Goal: Information Seeking & Learning: Learn about a topic

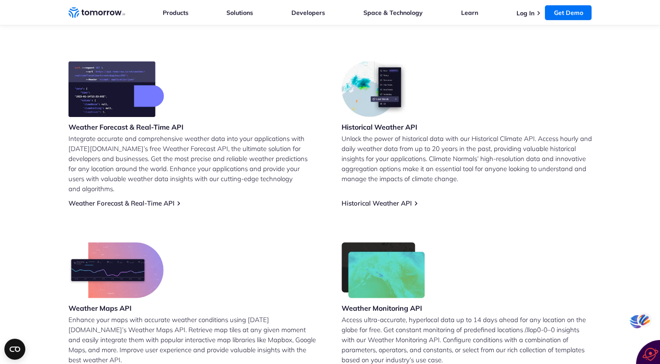
scroll to position [349, 0]
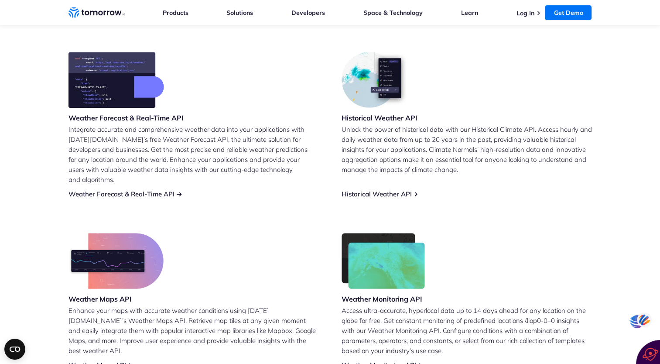
click at [171, 190] on link "Weather Forecast & Real-Time API" at bounding box center [122, 194] width 106 height 8
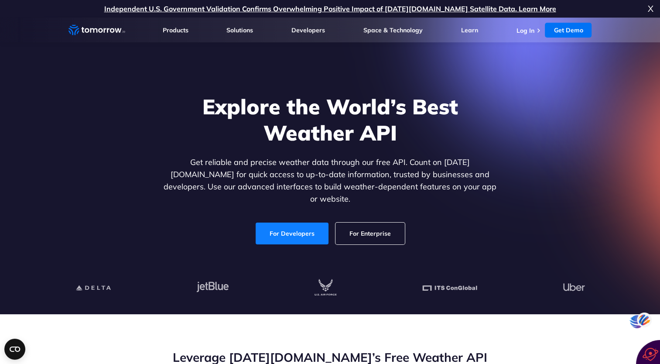
click at [289, 229] on link "For Developers" at bounding box center [292, 234] width 73 height 22
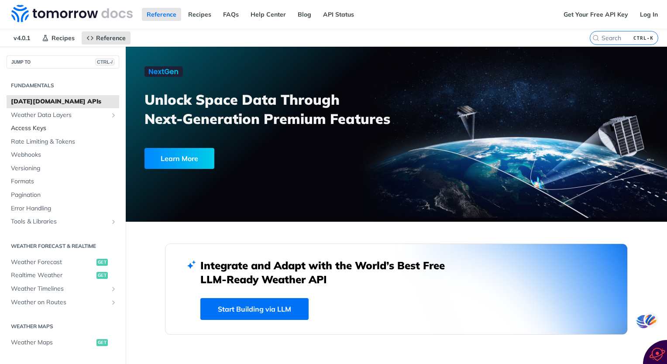
click at [38, 127] on span "Access Keys" at bounding box center [64, 128] width 106 height 9
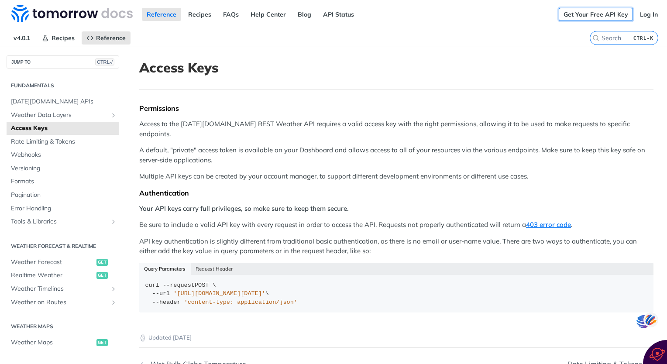
click at [590, 14] on link "Get Your Free API Key" at bounding box center [596, 14] width 74 height 13
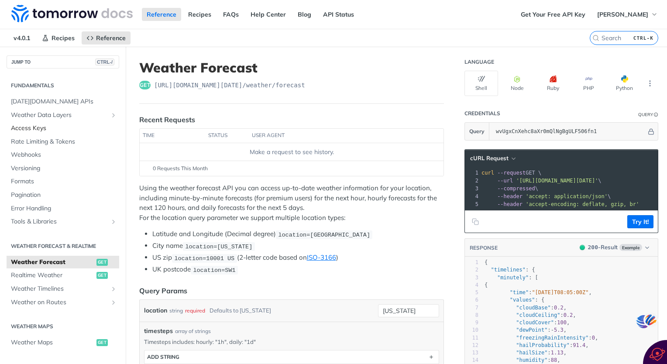
click at [42, 127] on span "Access Keys" at bounding box center [64, 128] width 106 height 9
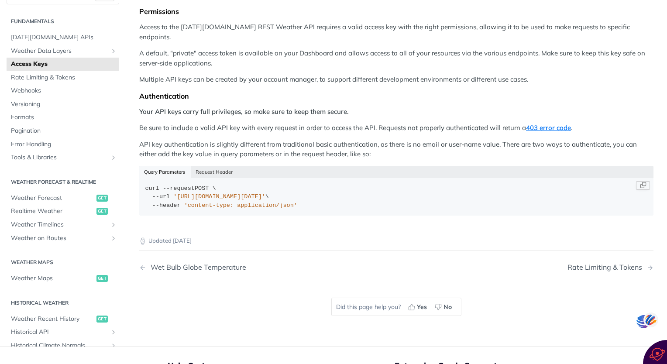
scroll to position [95, 0]
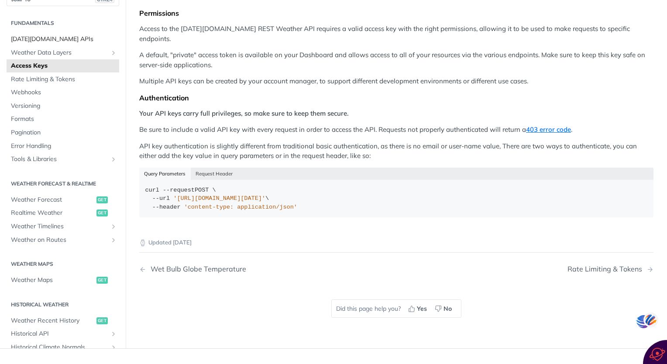
click at [55, 35] on span "[DATE][DOMAIN_NAME] APIs" at bounding box center [64, 39] width 106 height 9
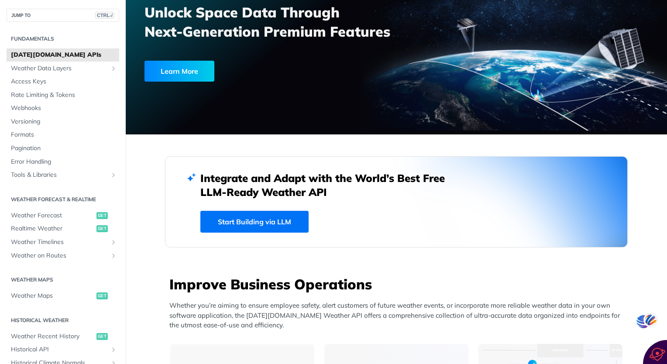
scroll to position [131, 0]
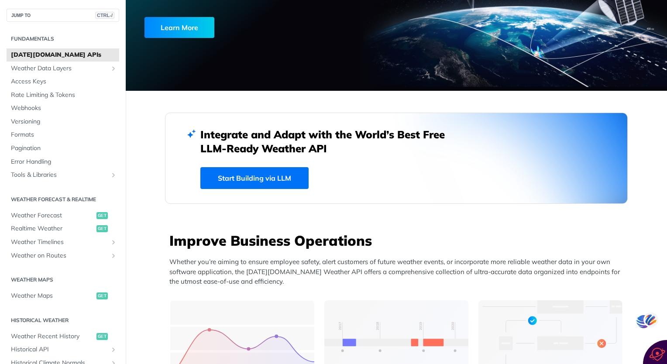
click at [278, 179] on link "Start Building via LLM" at bounding box center [254, 178] width 108 height 22
click at [287, 179] on link "Start Building via LLM" at bounding box center [254, 178] width 108 height 22
